Goal: Task Accomplishment & Management: Use online tool/utility

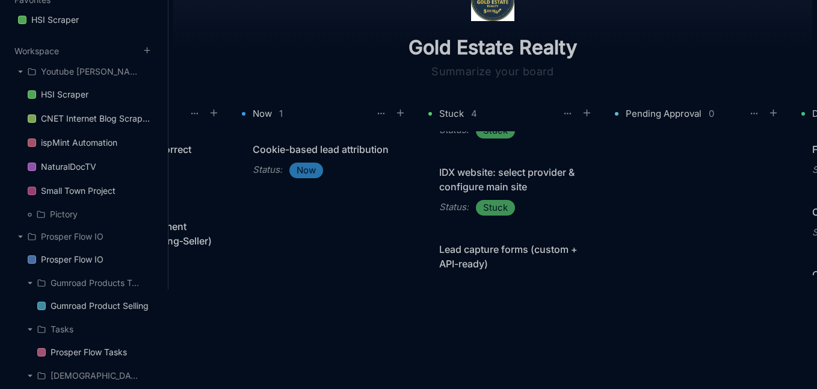
scroll to position [132, 0]
click at [533, 207] on div "Status : Stuck" at bounding box center [509, 207] width 141 height 16
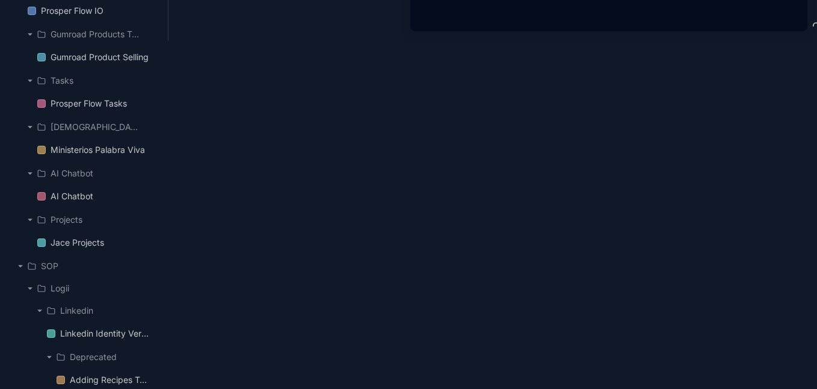
scroll to position [357, 0]
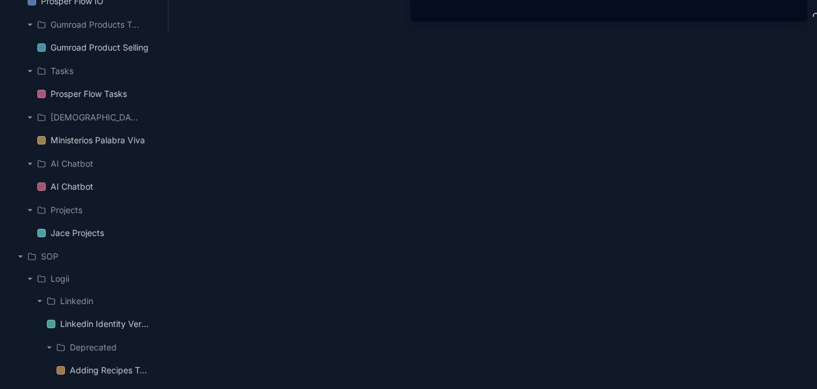
click at [329, 236] on div at bounding box center [408, 194] width 817 height 389
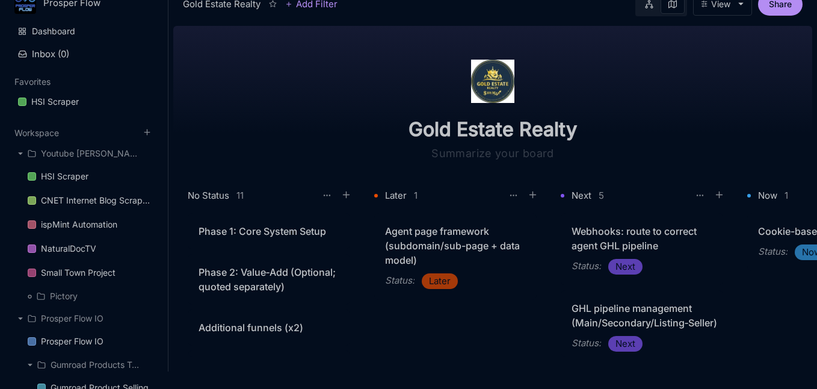
click at [515, 88] on img at bounding box center [492, 81] width 43 height 43
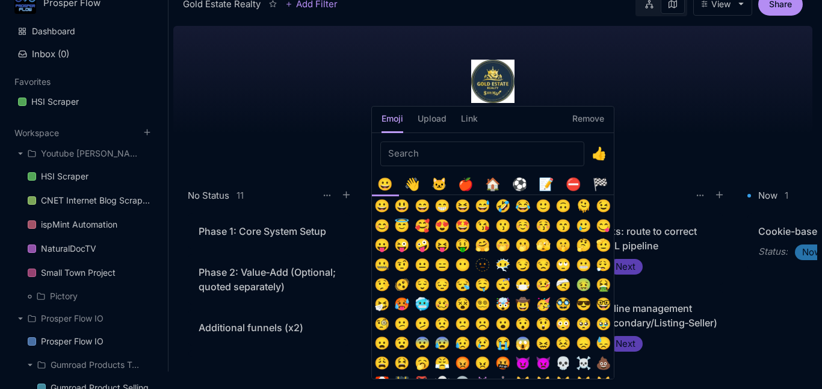
click at [586, 116] on h5 "Remove" at bounding box center [588, 122] width 32 height 21
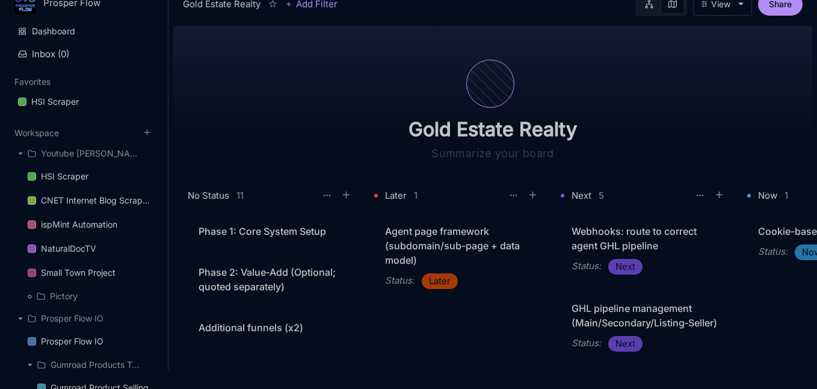
click at [489, 69] on div at bounding box center [490, 84] width 48 height 48
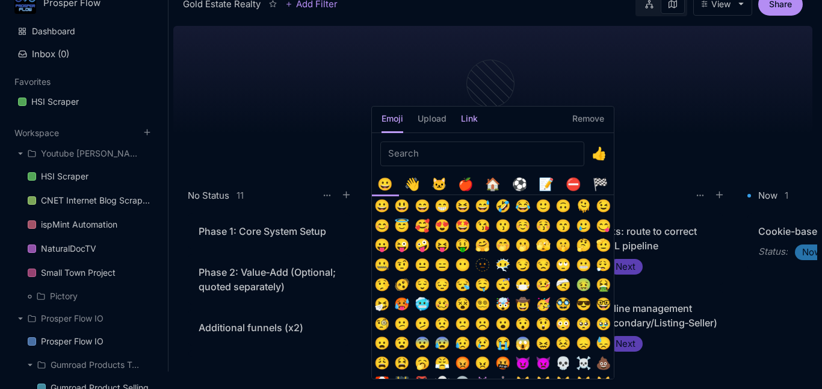
click at [476, 120] on h5 "Link" at bounding box center [469, 122] width 17 height 21
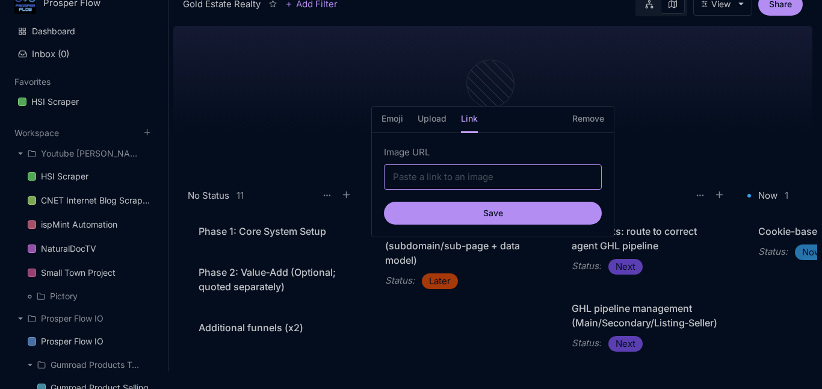
click at [446, 182] on input "Image URL" at bounding box center [493, 176] width 218 height 25
paste input "[URL][DOMAIN_NAME][DOMAIN_NAME]"
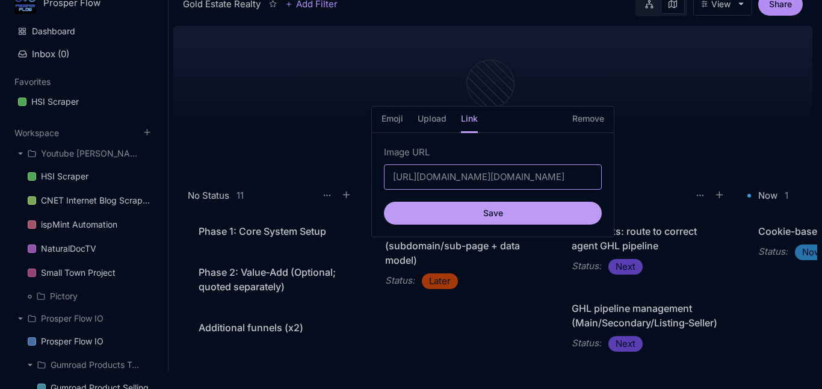
type input "[URL][DOMAIN_NAME][DOMAIN_NAME]"
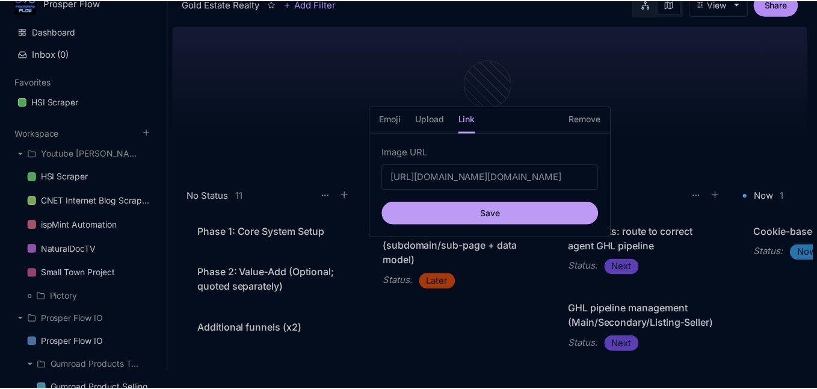
scroll to position [0, 0]
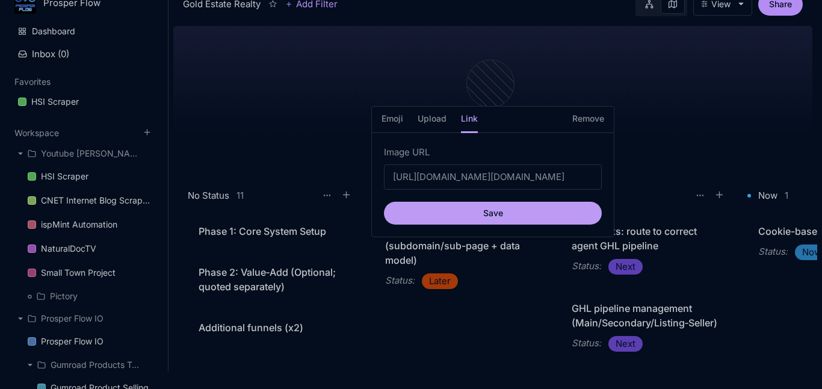
drag, startPoint x: 486, startPoint y: 212, endPoint x: 491, endPoint y: 207, distance: 6.8
click at [487, 212] on button "Save" at bounding box center [493, 213] width 218 height 23
